Goal: Transaction & Acquisition: Purchase product/service

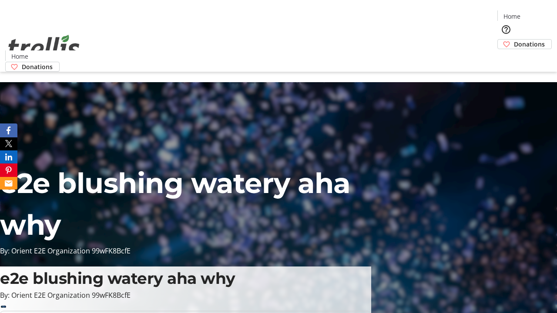
click at [514, 40] on span "Donations" at bounding box center [529, 44] width 31 height 9
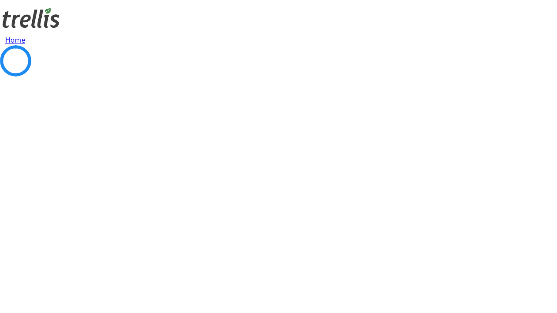
select select "CA"
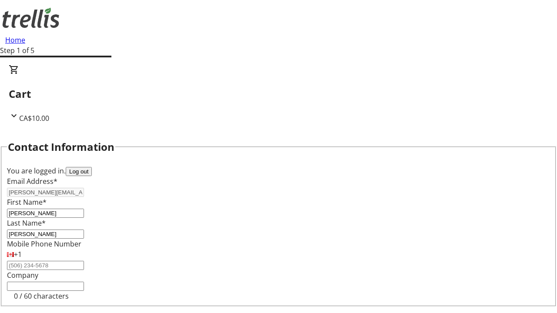
scroll to position [117, 0]
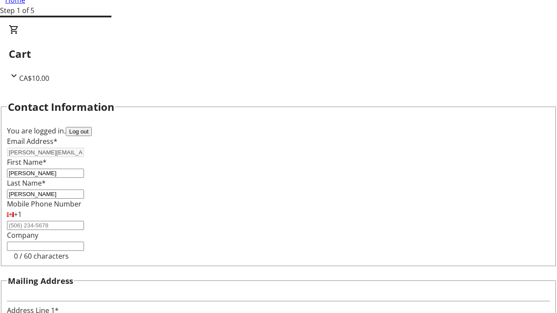
type input "[STREET_ADDRESS][PERSON_NAME]"
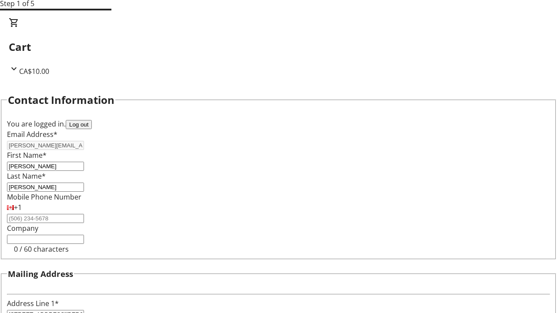
type input "Kelowna"
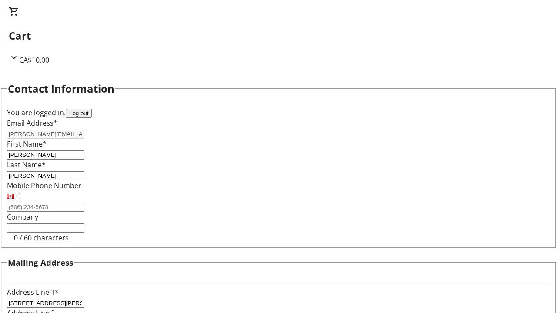
select select "BC"
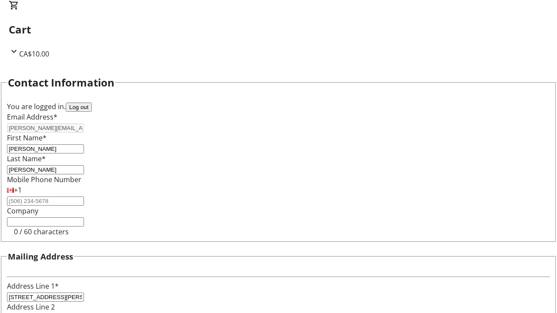
type input "Kelowna"
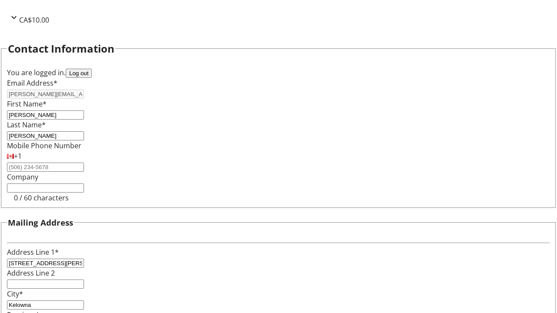
type input "V1Y 0C2"
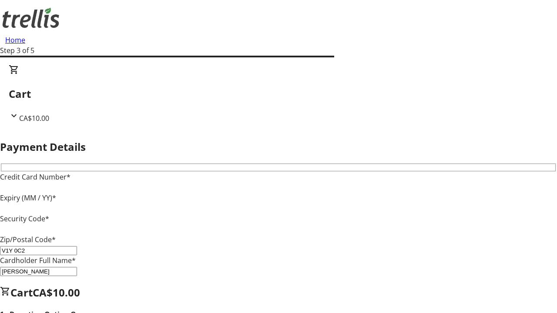
type input "V1Y 0C2"
